Goal: Navigation & Orientation: Find specific page/section

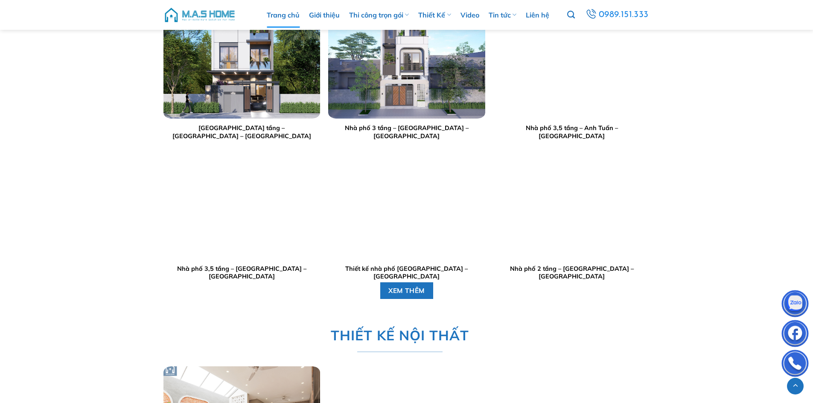
scroll to position [2176, 0]
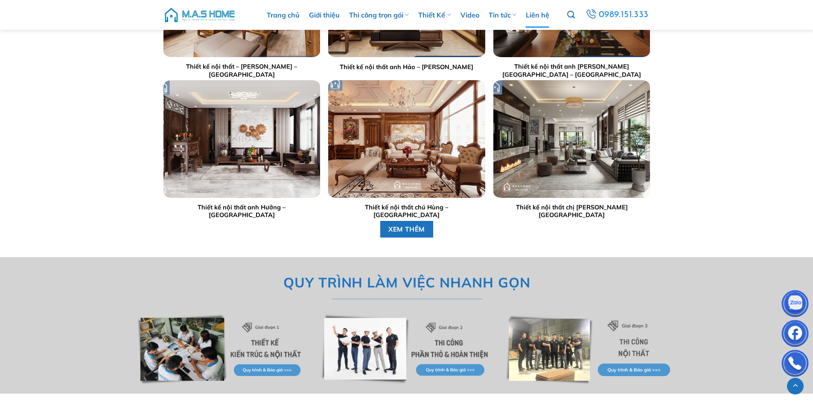
click at [531, 20] on link "Liên hệ" at bounding box center [537, 15] width 23 height 26
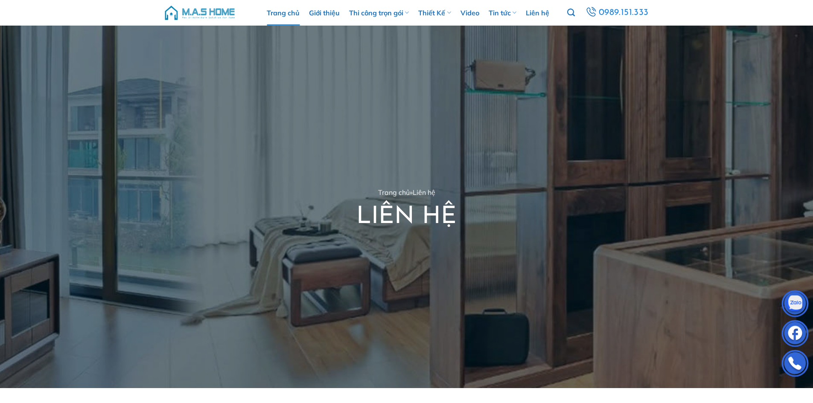
click at [276, 13] on link "Trang chủ" at bounding box center [283, 13] width 33 height 26
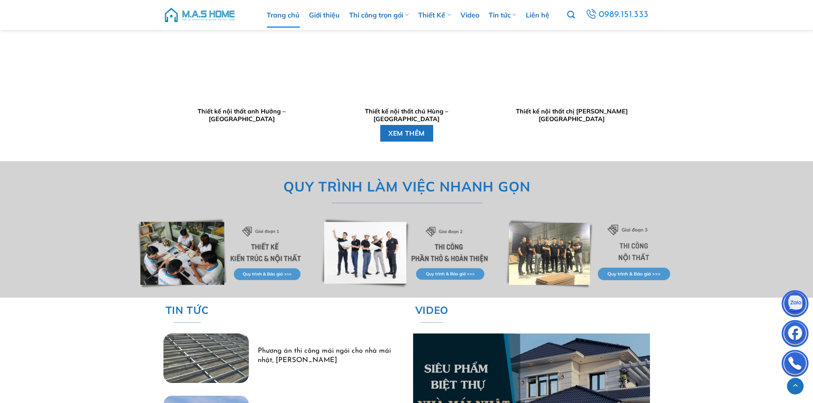
scroll to position [2272, 0]
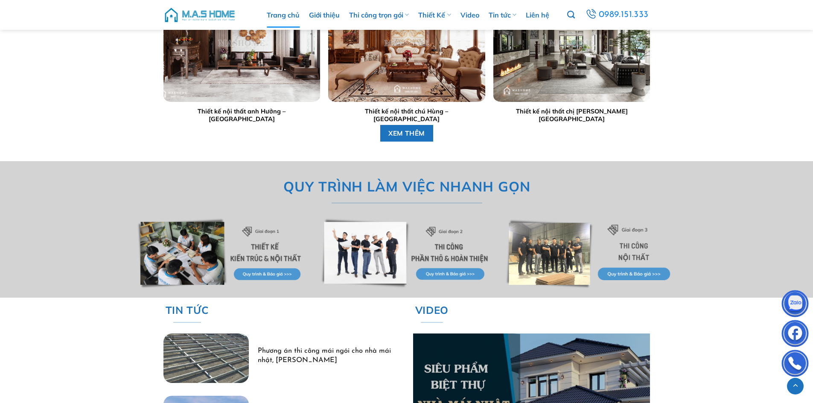
click at [201, 258] on img at bounding box center [222, 254] width 172 height 72
click at [259, 274] on img at bounding box center [222, 254] width 172 height 72
click at [194, 237] on img at bounding box center [222, 254] width 172 height 72
click at [246, 274] on img at bounding box center [222, 254] width 172 height 72
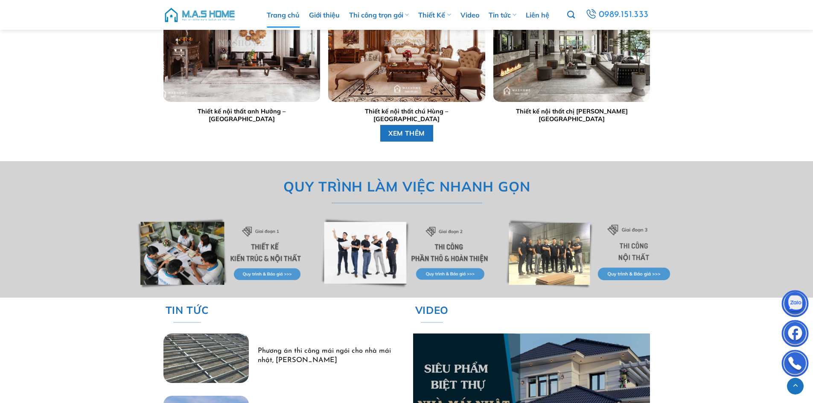
click at [567, 244] on img at bounding box center [591, 254] width 172 height 72
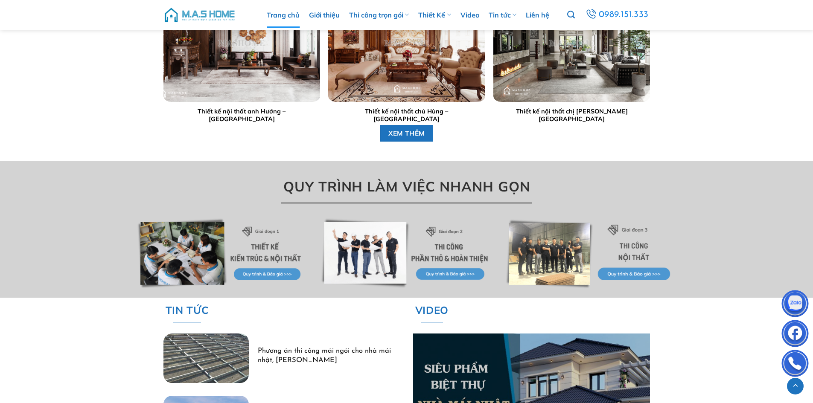
click at [466, 192] on span "QUY TRÌNH LÀM VIỆC NHANH GỌN" at bounding box center [406, 187] width 247 height 22
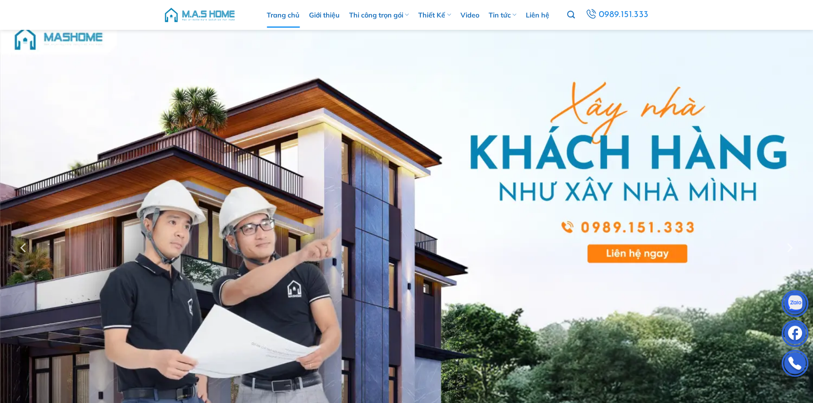
scroll to position [0, 0]
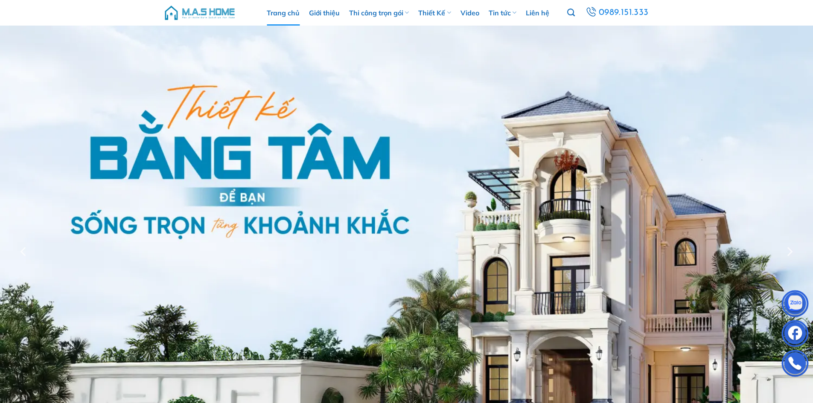
click at [217, 11] on img at bounding box center [199, 13] width 73 height 26
